Goal: Task Accomplishment & Management: Use online tool/utility

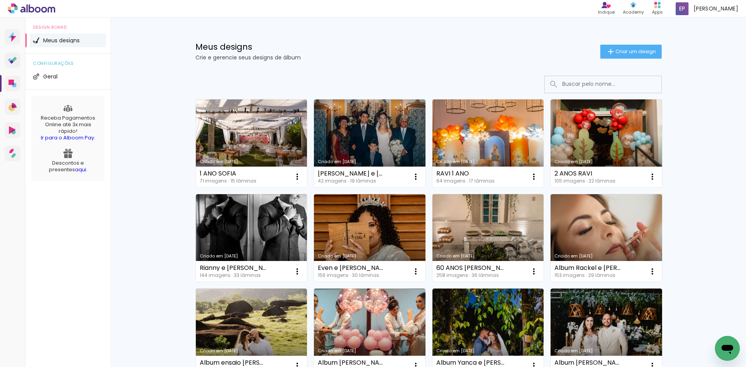
click at [249, 128] on link "Criado em [DATE]" at bounding box center [251, 143] width 111 height 88
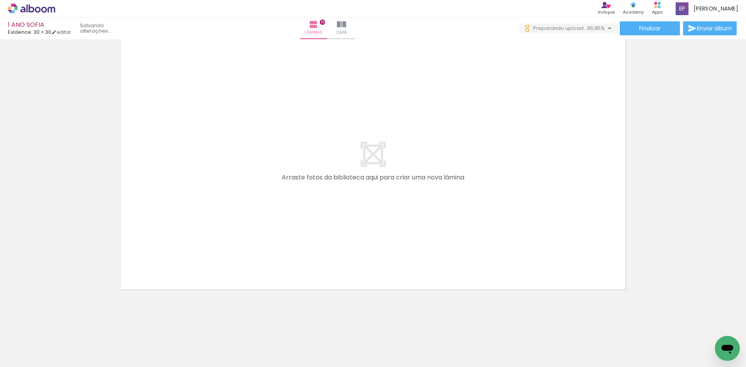
scroll to position [0, 2887]
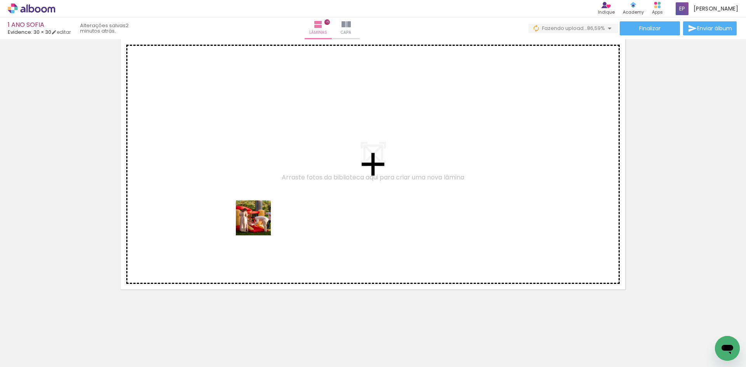
drag, startPoint x: 259, startPoint y: 224, endPoint x: 256, endPoint y: 209, distance: 15.4
click at [256, 209] on quentale-workspace at bounding box center [373, 183] width 746 height 367
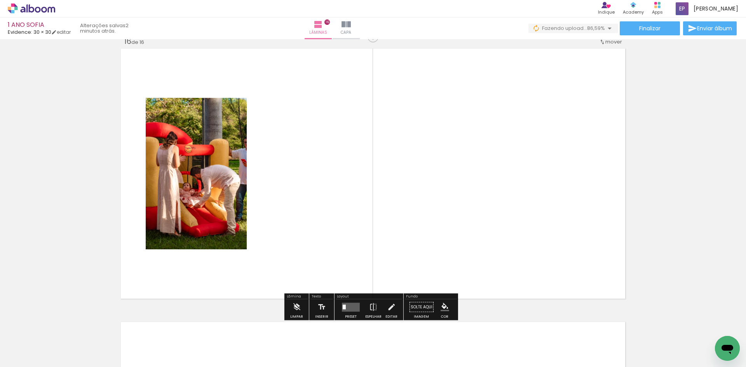
scroll to position [4111, 0]
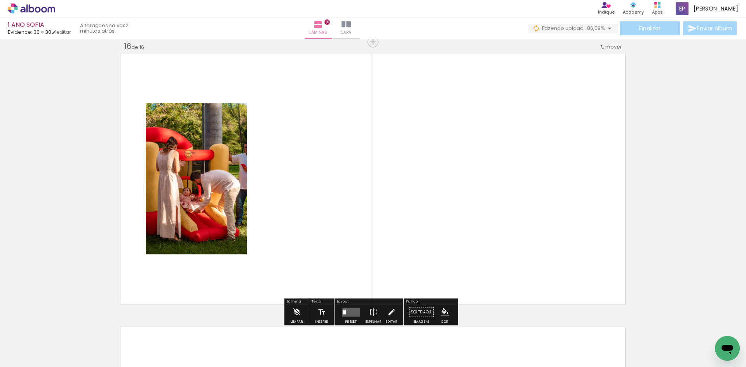
drag, startPoint x: 323, startPoint y: 349, endPoint x: 267, endPoint y: 186, distance: 172.1
click at [267, 186] on quentale-workspace at bounding box center [373, 183] width 746 height 367
drag, startPoint x: 373, startPoint y: 344, endPoint x: 389, endPoint y: 199, distance: 146.5
click at [385, 223] on quentale-workspace at bounding box center [373, 183] width 746 height 367
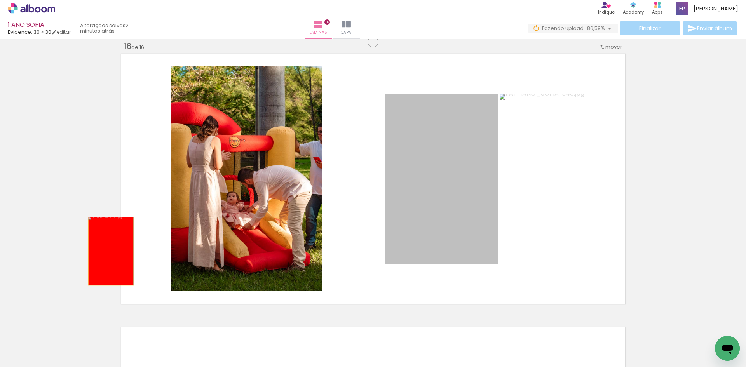
drag, startPoint x: 440, startPoint y: 210, endPoint x: 49, endPoint y: 243, distance: 392.4
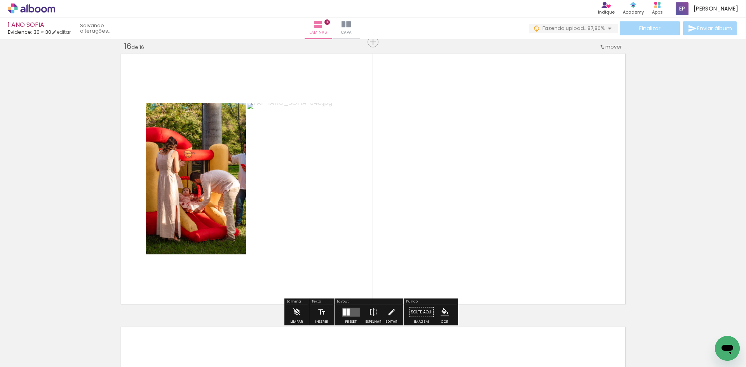
click at [266, 327] on iron-icon at bounding box center [262, 325] width 8 height 8
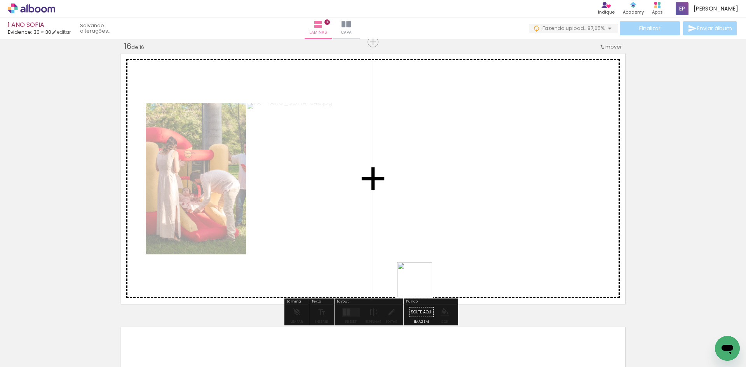
drag, startPoint x: 418, startPoint y: 290, endPoint x: 438, endPoint y: 206, distance: 86.2
click at [435, 220] on quentale-workspace at bounding box center [373, 183] width 746 height 367
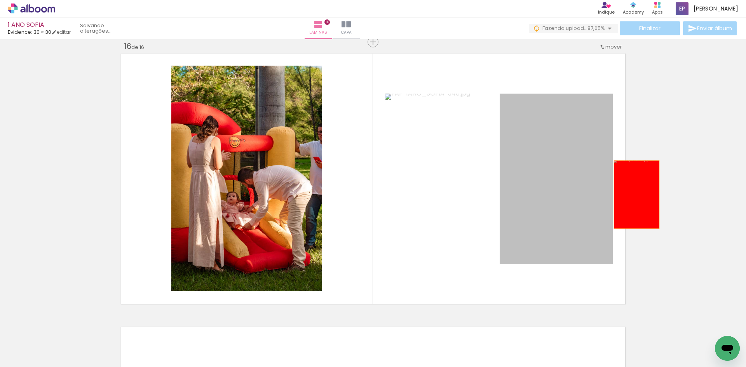
drag, startPoint x: 633, startPoint y: 195, endPoint x: 663, endPoint y: 195, distance: 29.5
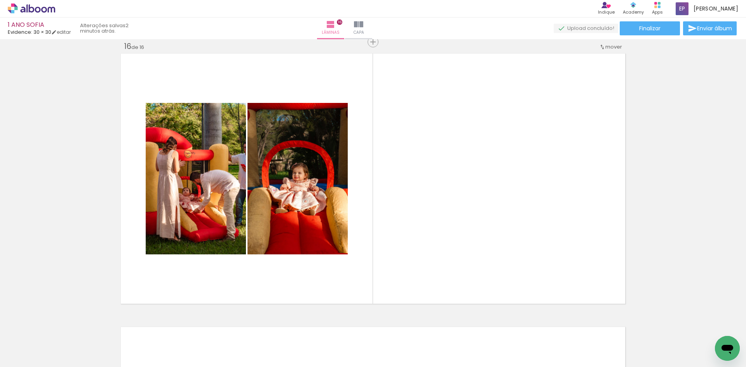
click at [310, 326] on iron-icon at bounding box center [305, 325] width 8 height 8
drag, startPoint x: 458, startPoint y: 310, endPoint x: 462, endPoint y: 208, distance: 101.5
click at [458, 237] on quentale-workspace at bounding box center [373, 183] width 746 height 367
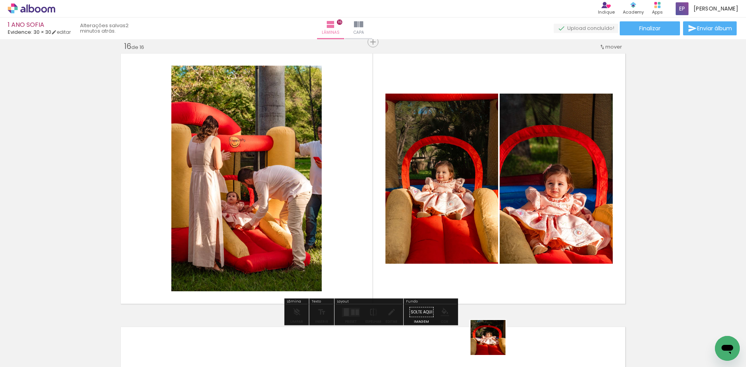
drag, startPoint x: 496, startPoint y: 346, endPoint x: 489, endPoint y: 226, distance: 121.0
click at [489, 228] on quentale-workspace at bounding box center [373, 183] width 746 height 367
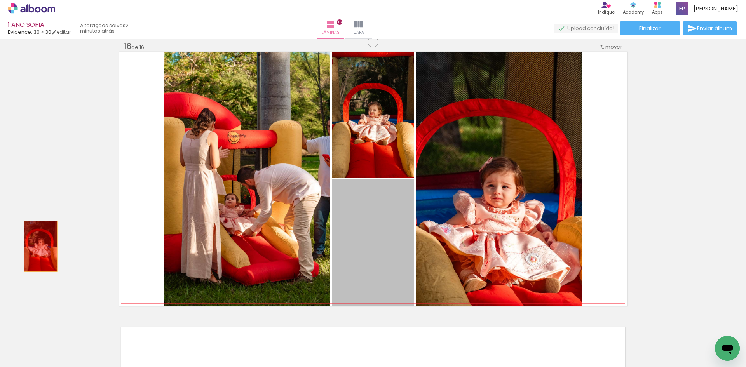
drag, startPoint x: 389, startPoint y: 249, endPoint x: 38, endPoint y: 246, distance: 351.5
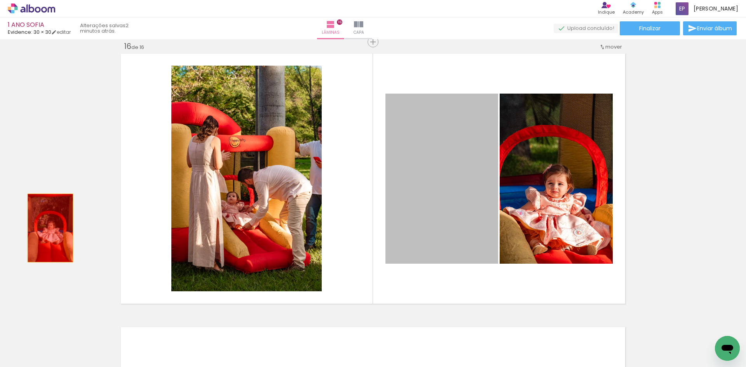
drag, startPoint x: 436, startPoint y: 203, endPoint x: 49, endPoint y: 227, distance: 388.4
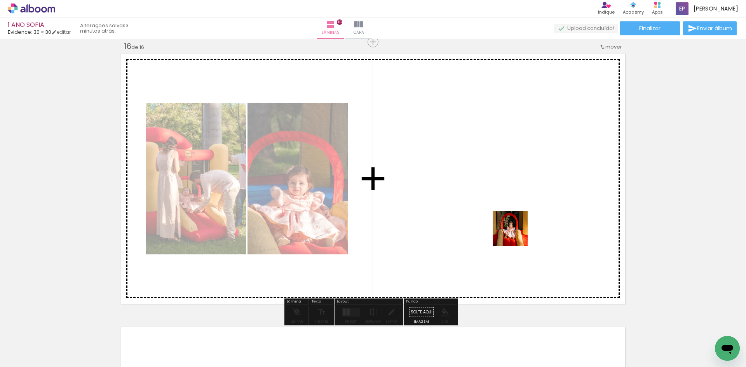
drag, startPoint x: 522, startPoint y: 251, endPoint x: 510, endPoint y: 222, distance: 31.2
click at [510, 222] on quentale-workspace at bounding box center [373, 183] width 746 height 367
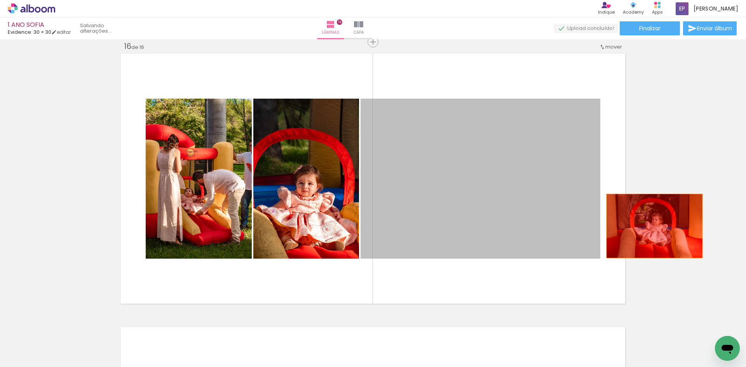
drag, startPoint x: 447, startPoint y: 206, endPoint x: 651, endPoint y: 225, distance: 204.8
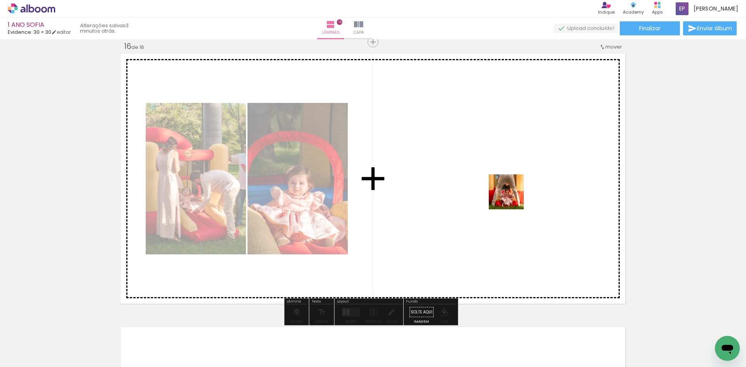
drag, startPoint x: 577, startPoint y: 346, endPoint x: 508, endPoint y: 191, distance: 169.2
click at [508, 191] on quentale-workspace at bounding box center [373, 183] width 746 height 367
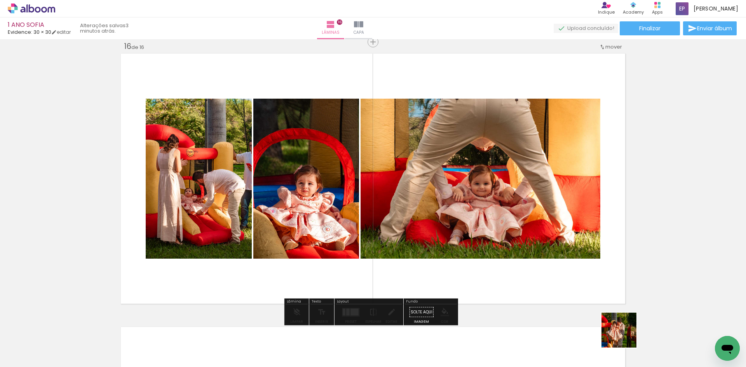
drag, startPoint x: 626, startPoint y: 353, endPoint x: 557, endPoint y: 188, distance: 179.5
click at [557, 188] on quentale-workspace at bounding box center [373, 183] width 746 height 367
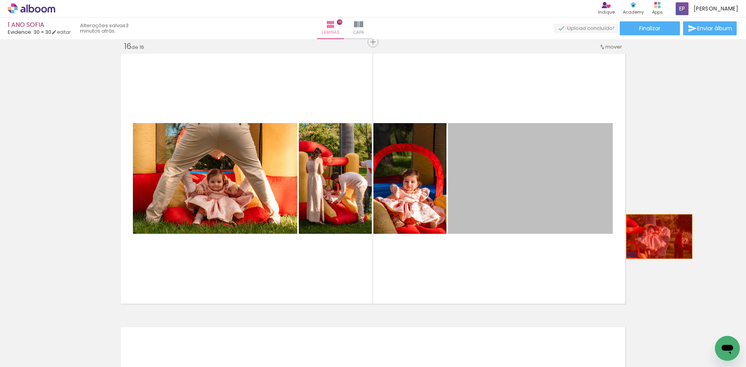
drag, startPoint x: 543, startPoint y: 193, endPoint x: 664, endPoint y: 228, distance: 125.3
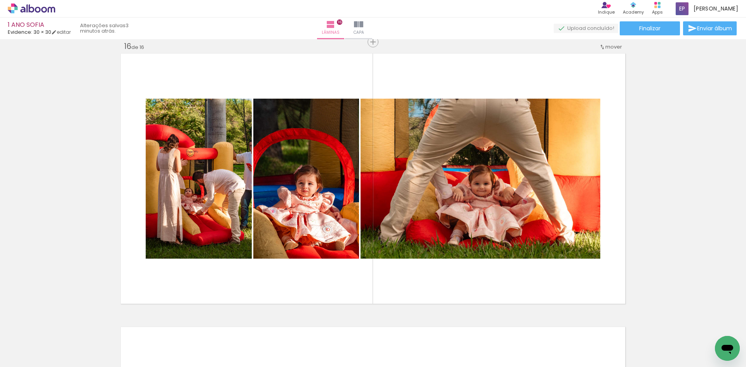
click at [703, 337] on quentale-thumb at bounding box center [713, 340] width 43 height 45
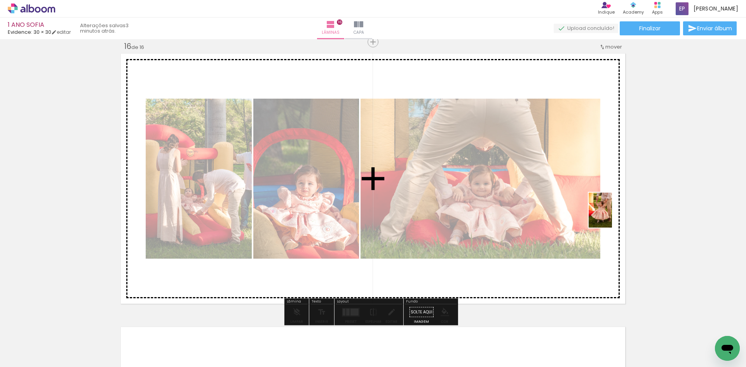
drag, startPoint x: 712, startPoint y: 343, endPoint x: 608, endPoint y: 211, distance: 167.8
click at [608, 211] on quentale-workspace at bounding box center [373, 183] width 746 height 367
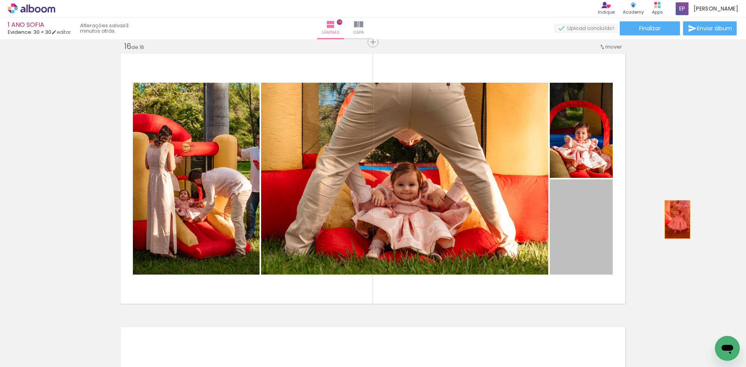
drag, startPoint x: 581, startPoint y: 225, endPoint x: 694, endPoint y: 216, distance: 113.0
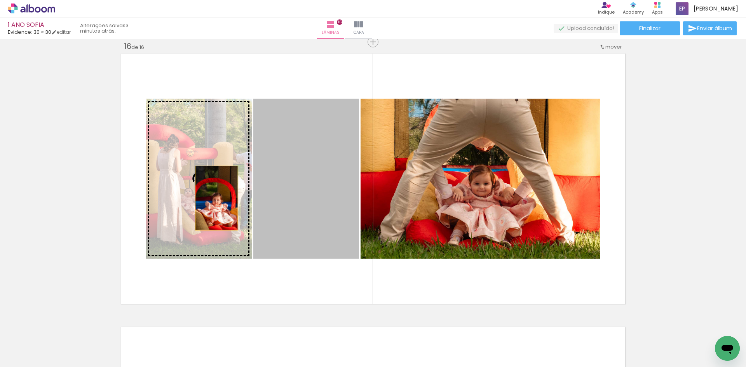
drag, startPoint x: 319, startPoint y: 211, endPoint x: 212, endPoint y: 197, distance: 107.7
click at [0, 0] on slot at bounding box center [0, 0] width 0 height 0
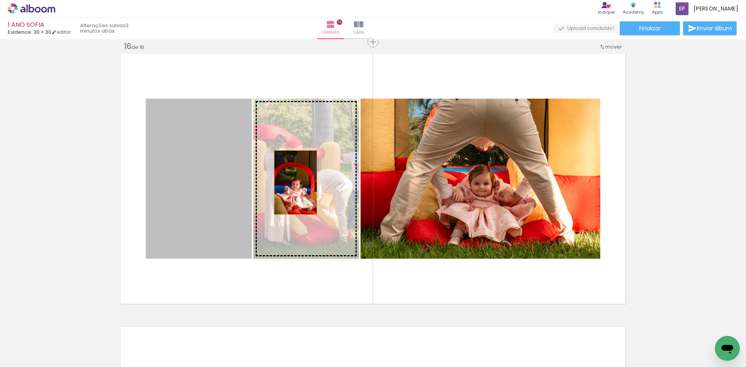
drag, startPoint x: 215, startPoint y: 184, endPoint x: 292, endPoint y: 183, distance: 77.3
click at [0, 0] on slot at bounding box center [0, 0] width 0 height 0
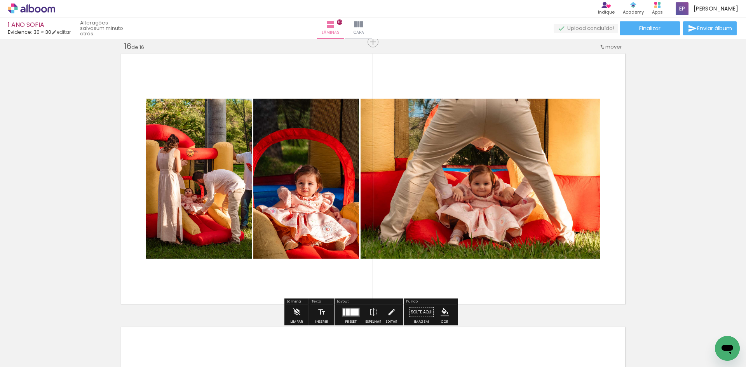
click at [22, 357] on span "Adicionar Fotos" at bounding box center [27, 356] width 23 height 9
click at [0, 0] on input "file" at bounding box center [0, 0] width 0 height 0
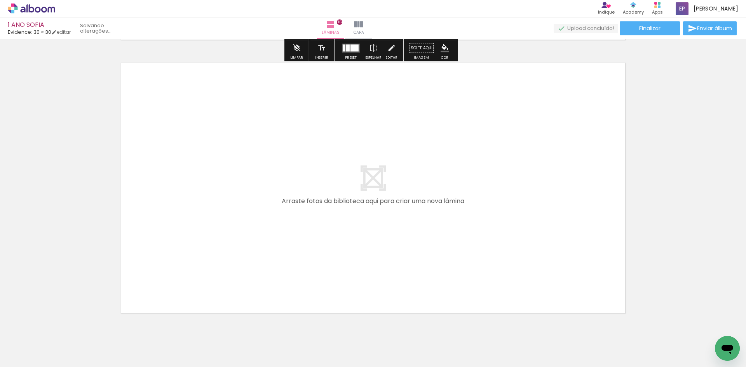
scroll to position [4383, 0]
